Goal: Check status

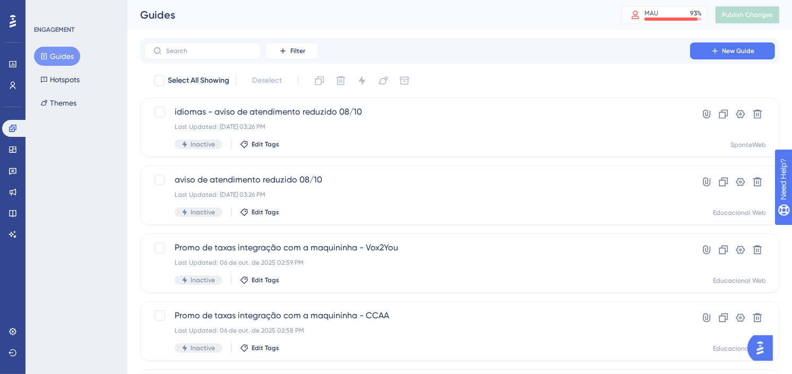
click at [473, 38] on div "Filter New Guide" at bounding box center [459, 50] width 639 height 25
click at [604, 29] on div "Guides MAU 93 % Click to see add-on and upgrade options Publish Changes" at bounding box center [459, 15] width 665 height 30
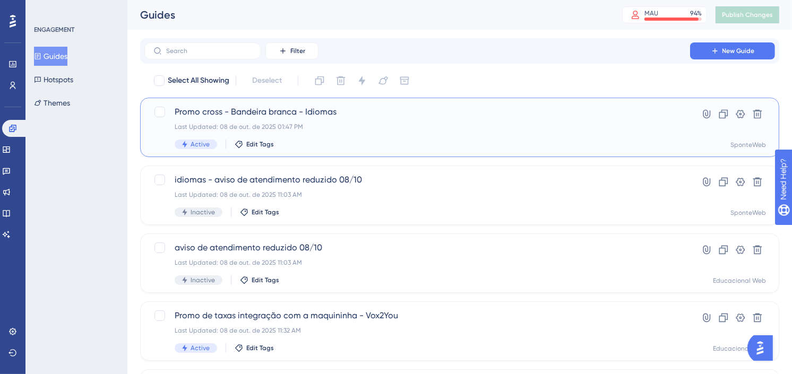
click at [409, 127] on div "Last Updated: 08 de out. de 2025 01:47 PM" at bounding box center [417, 127] width 485 height 8
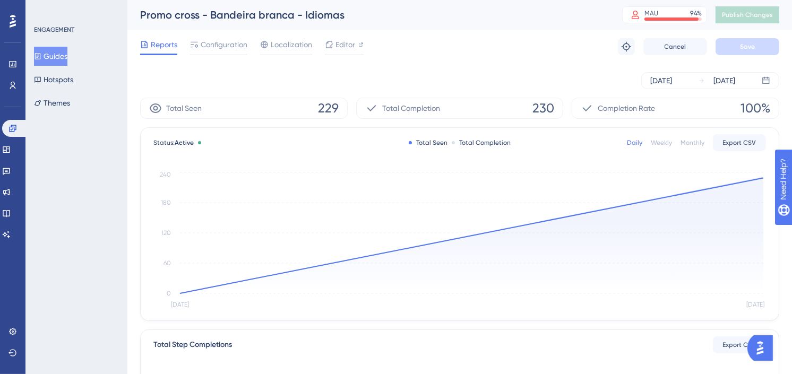
click at [67, 55] on button "Guides" at bounding box center [50, 56] width 33 height 19
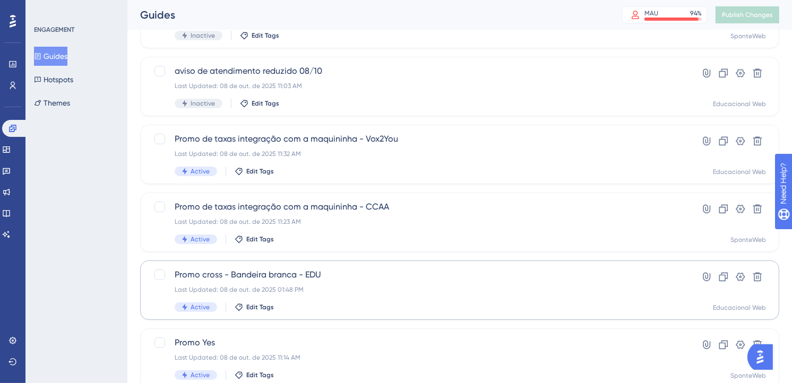
scroll to position [236, 0]
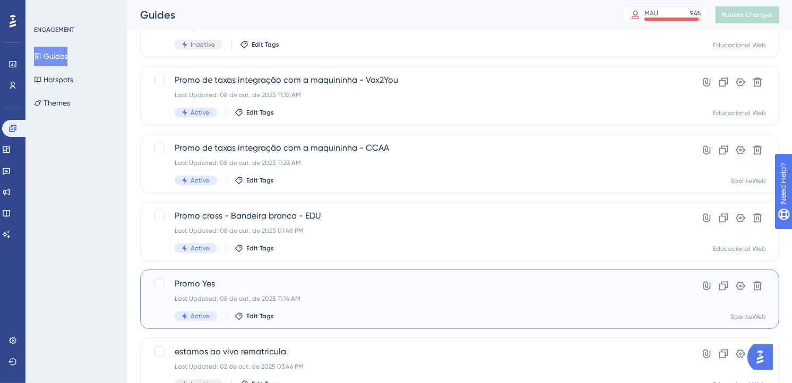
click at [354, 293] on div "Promo Yes Last Updated: 08 de out. de 2025 11:14 AM Active Edit Tags" at bounding box center [417, 300] width 485 height 44
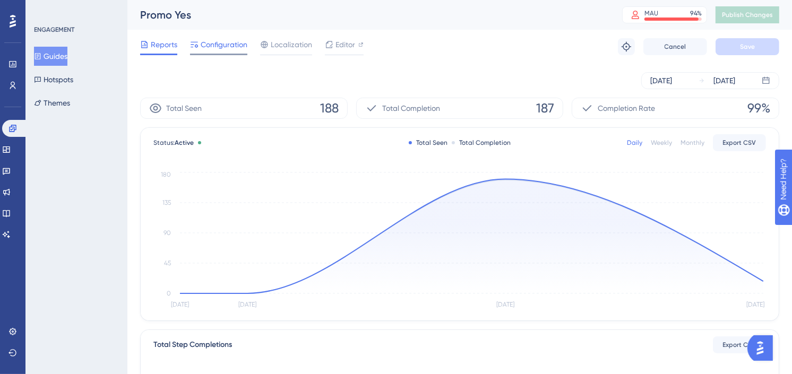
click at [218, 44] on span "Configuration" at bounding box center [224, 44] width 47 height 13
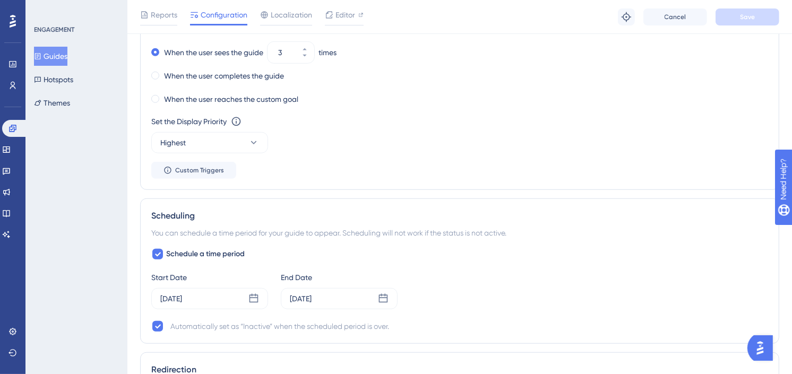
scroll to position [708, 0]
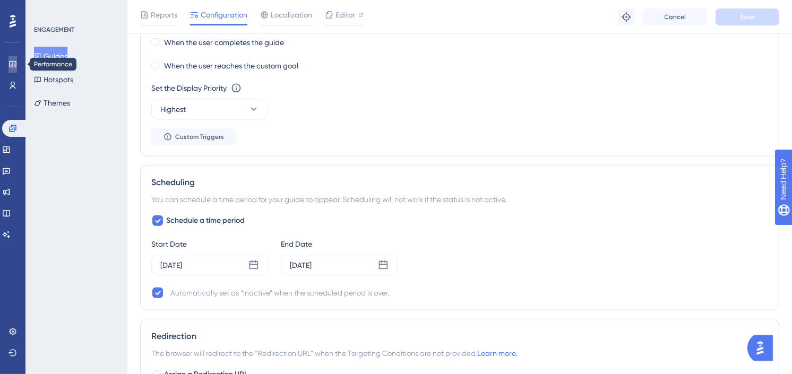
click at [17, 61] on link at bounding box center [12, 64] width 8 height 17
